Goal: Task Accomplishment & Management: Use online tool/utility

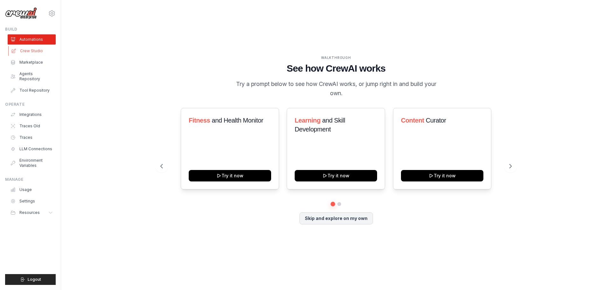
click at [46, 52] on link "Crew Studio" at bounding box center [32, 51] width 48 height 10
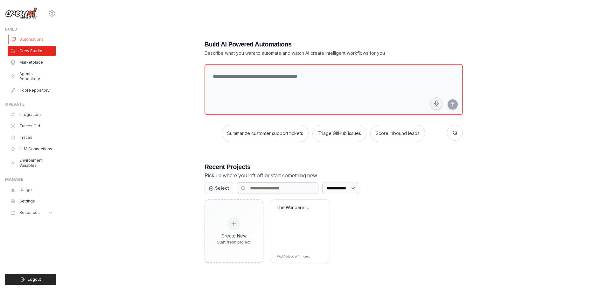
click at [28, 41] on link "Automations" at bounding box center [32, 39] width 48 height 10
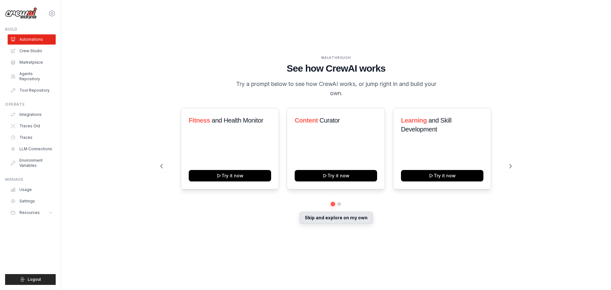
click at [346, 223] on button "Skip and explore on my own" at bounding box center [335, 218] width 73 height 12
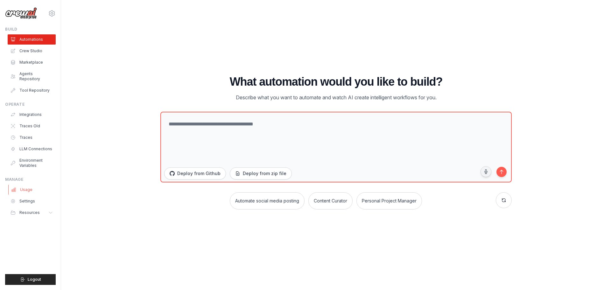
click at [33, 184] on link "Usage" at bounding box center [32, 189] width 48 height 10
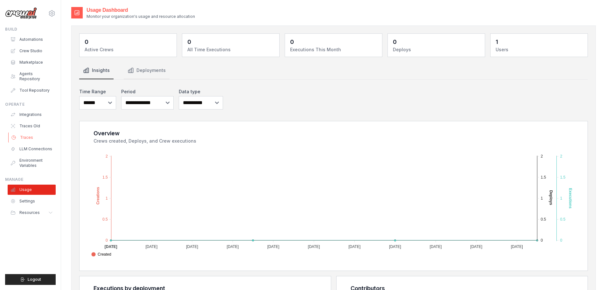
click at [28, 134] on link "Traces" at bounding box center [32, 137] width 48 height 10
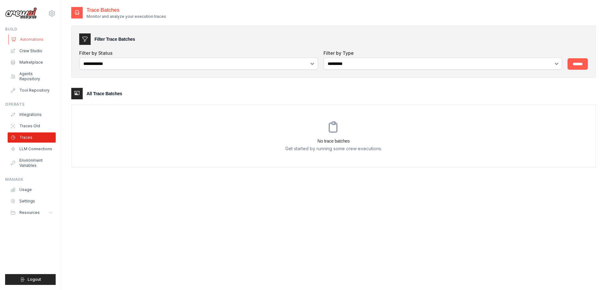
click at [37, 41] on link "Automations" at bounding box center [32, 39] width 48 height 10
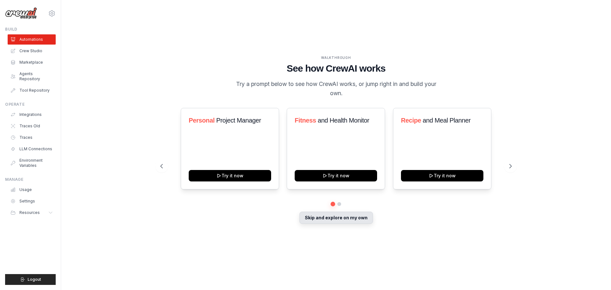
click at [361, 216] on button "Skip and explore on my own" at bounding box center [335, 218] width 73 height 12
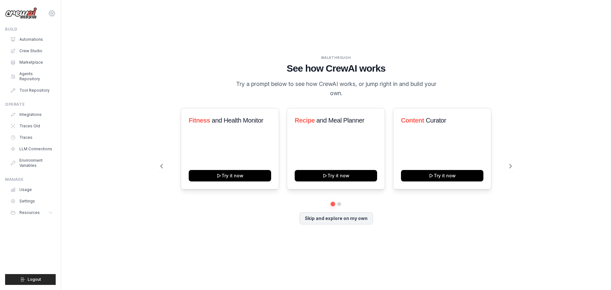
click at [54, 13] on icon at bounding box center [52, 12] width 6 height 5
click at [73, 8] on div "WALKTHROUGH See how CrewAI works Try a prompt below to see how CrewAI works, or…" at bounding box center [335, 144] width 529 height 277
drag, startPoint x: 28, startPoint y: 135, endPoint x: 32, endPoint y: 121, distance: 14.4
click at [32, 121] on link "Traces Old" at bounding box center [32, 126] width 48 height 10
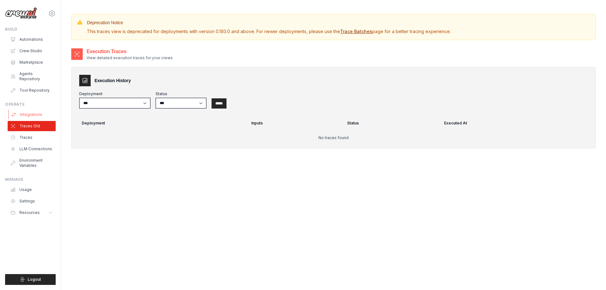
click at [37, 109] on link "Integrations" at bounding box center [32, 114] width 48 height 10
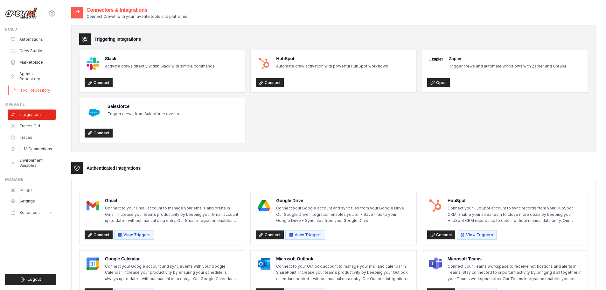
click at [38, 85] on link "Tool Repository" at bounding box center [32, 90] width 48 height 10
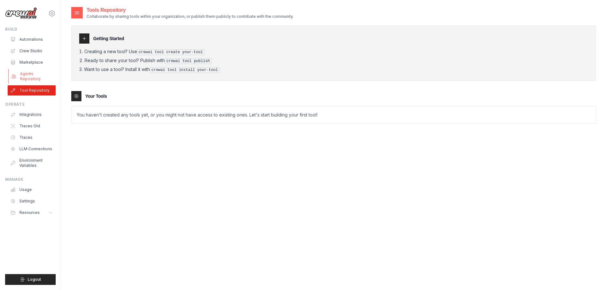
click at [36, 78] on link "Agents Repository" at bounding box center [32, 76] width 48 height 15
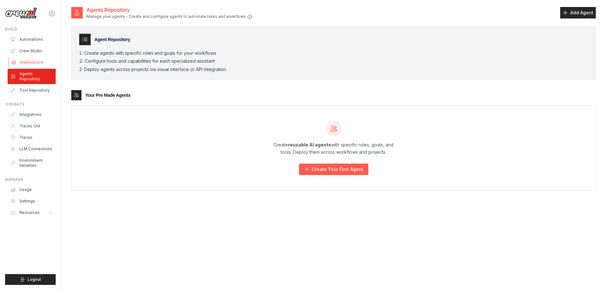
click at [34, 62] on link "Marketplace" at bounding box center [32, 62] width 48 height 10
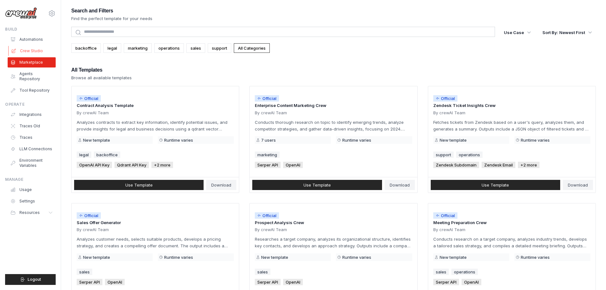
click at [38, 54] on link "Crew Studio" at bounding box center [32, 51] width 48 height 10
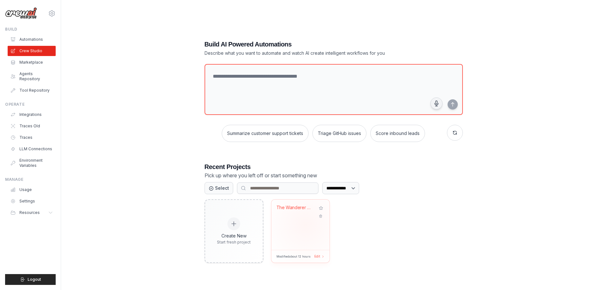
click at [305, 225] on div "The Wanderer - Samurai Roguelite De..." at bounding box center [300, 224] width 58 height 50
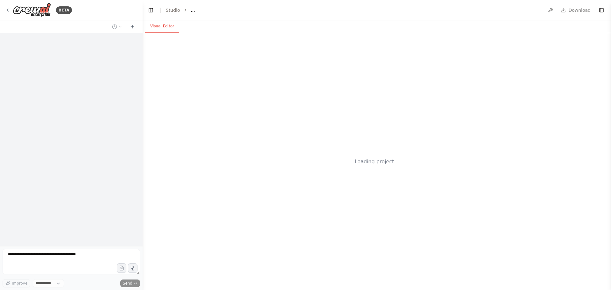
select select "****"
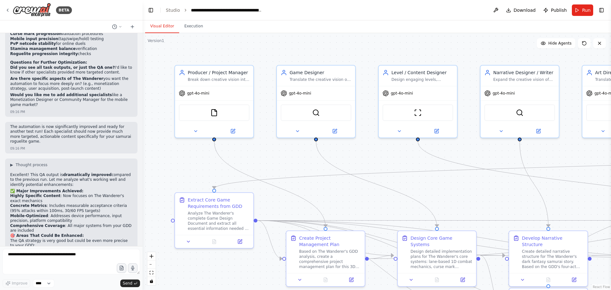
scroll to position [3059, 0]
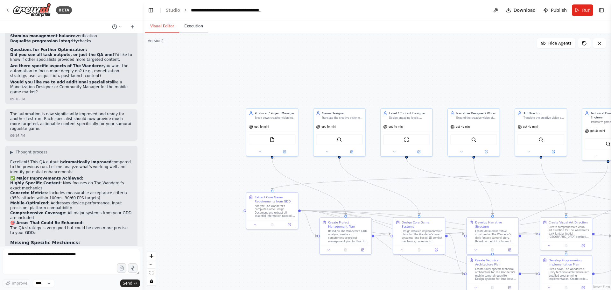
click at [191, 27] on button "Execution" at bounding box center [193, 26] width 29 height 13
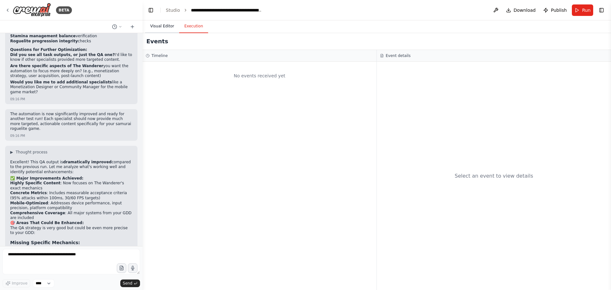
click at [165, 26] on button "Visual Editor" at bounding box center [162, 26] width 34 height 13
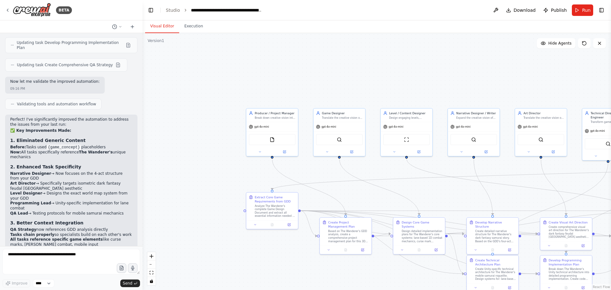
scroll to position [2805, 0]
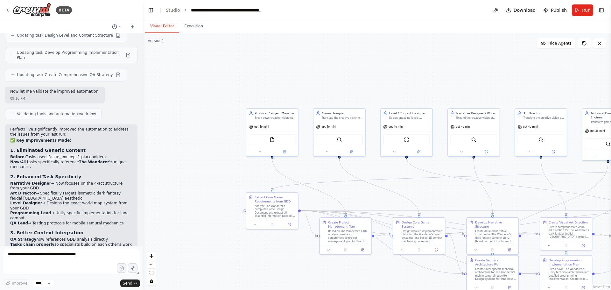
drag, startPoint x: 88, startPoint y: 207, endPoint x: 121, endPoint y: 216, distance: 33.5
click at [121, 216] on div "Perfect! I've significantly improved the automation to address the issues from …" at bounding box center [71, 241] width 132 height 234
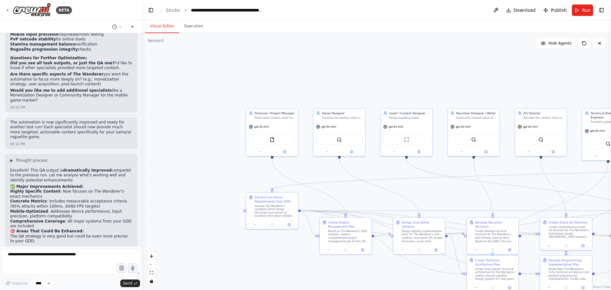
scroll to position [3059, 0]
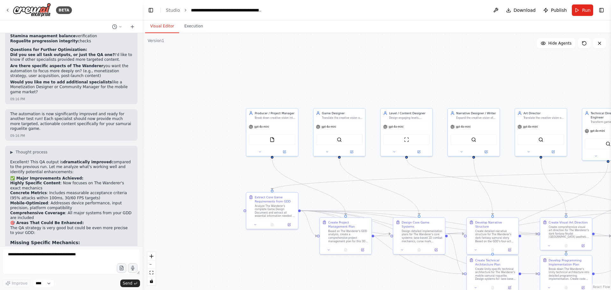
click at [184, 11] on icon "breadcrumb" at bounding box center [185, 10] width 4 height 4
click at [183, 10] on icon "breadcrumb" at bounding box center [185, 10] width 4 height 4
click at [170, 10] on link "Studio" at bounding box center [173, 10] width 14 height 5
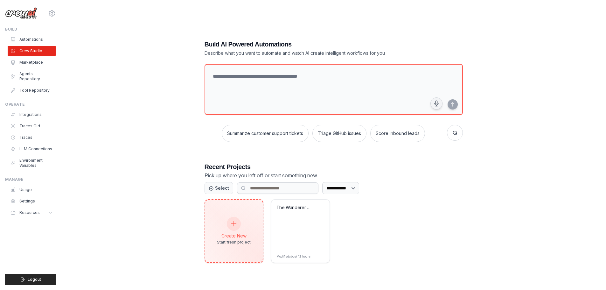
click at [243, 232] on div "Create New Start fresh project" at bounding box center [234, 230] width 34 height 27
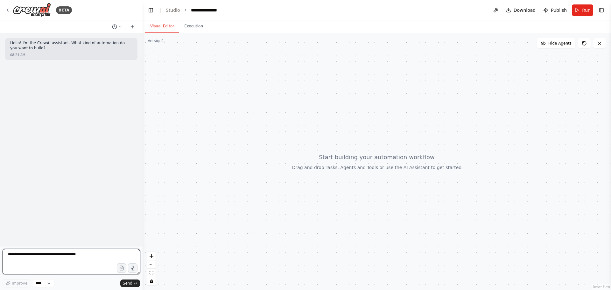
click at [63, 252] on textarea at bounding box center [71, 261] width 137 height 25
type textarea "**********"
